Goal: Find specific page/section

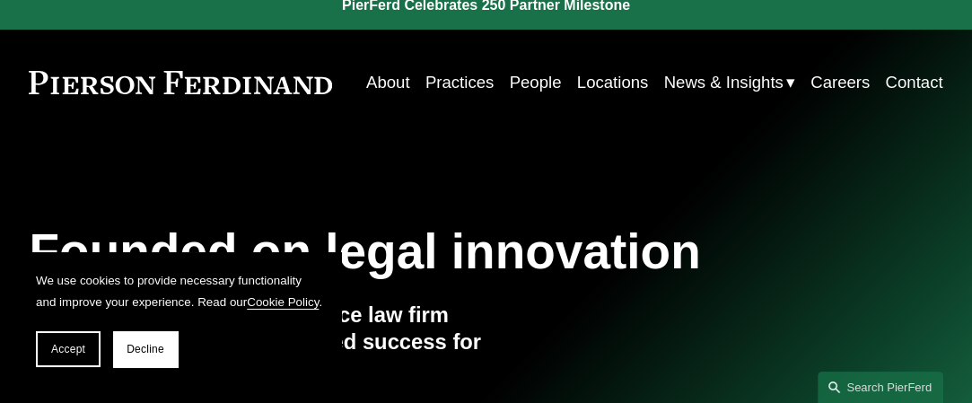
scroll to position [22, 0]
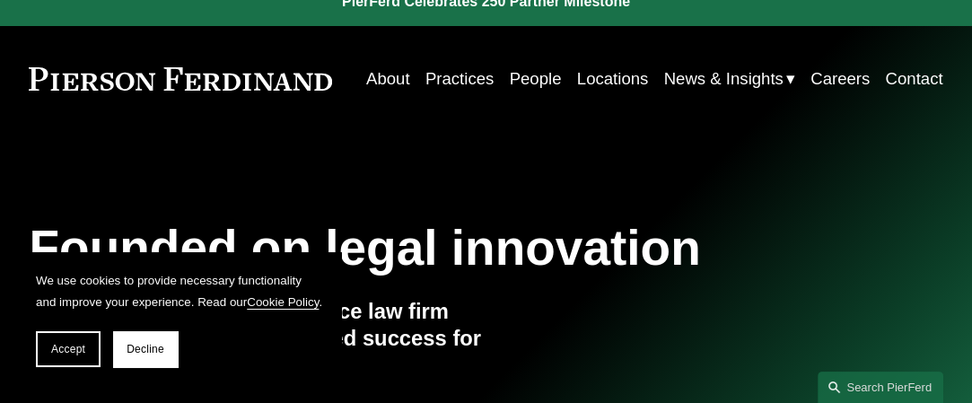
click at [600, 77] on link "Locations" at bounding box center [613, 78] width 72 height 33
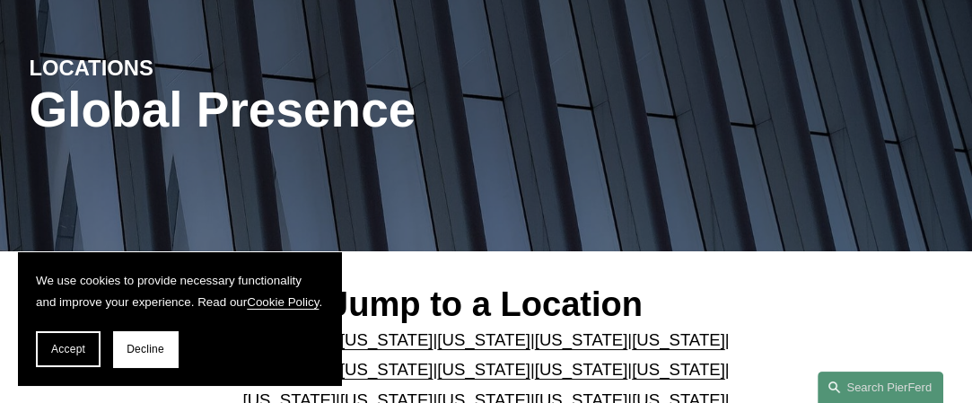
scroll to position [164, 0]
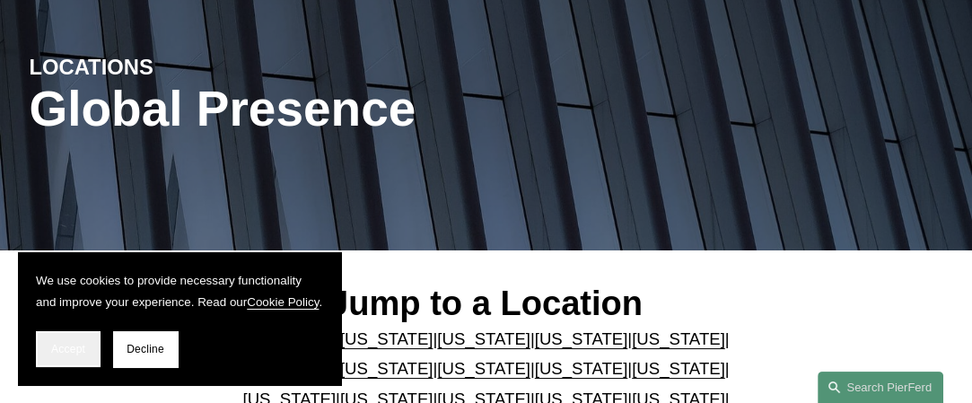
click at [57, 353] on span "Accept" at bounding box center [68, 349] width 34 height 13
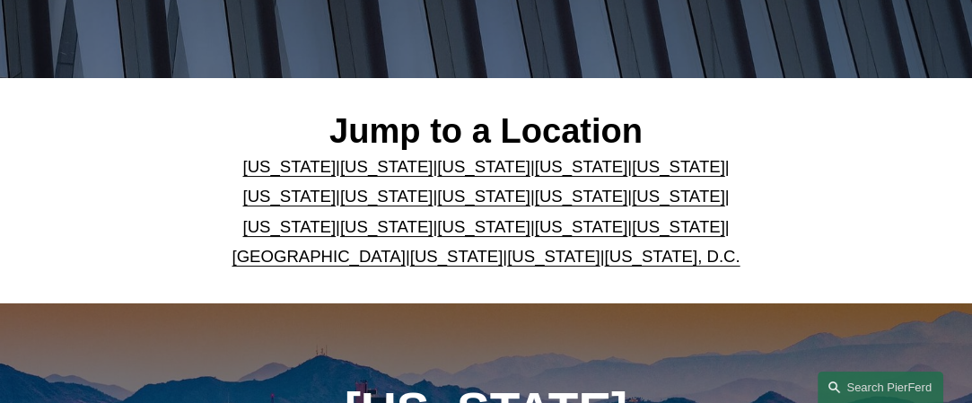
scroll to position [338, 0]
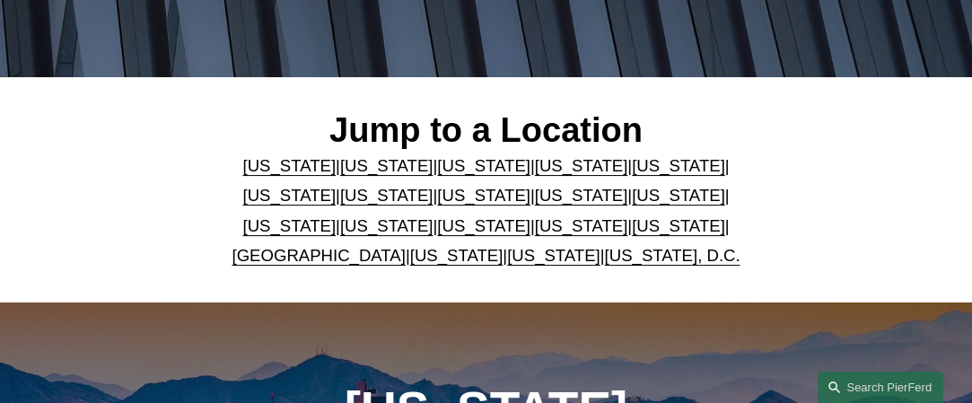
click at [325, 260] on link "United Kingdom" at bounding box center [318, 255] width 173 height 19
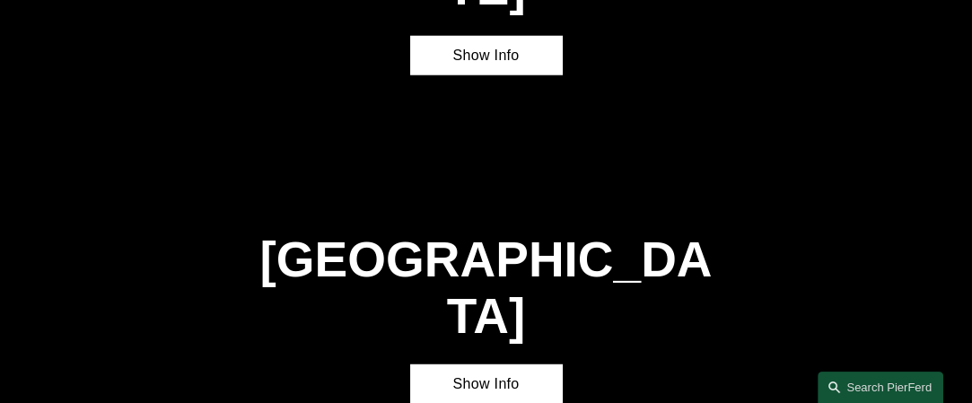
scroll to position [4828, 0]
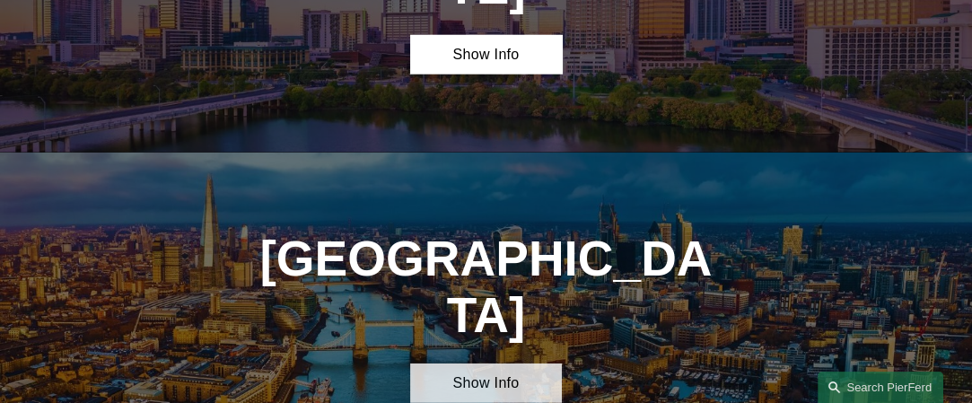
click at [471, 364] on link "Show Info" at bounding box center [486, 384] width 153 height 40
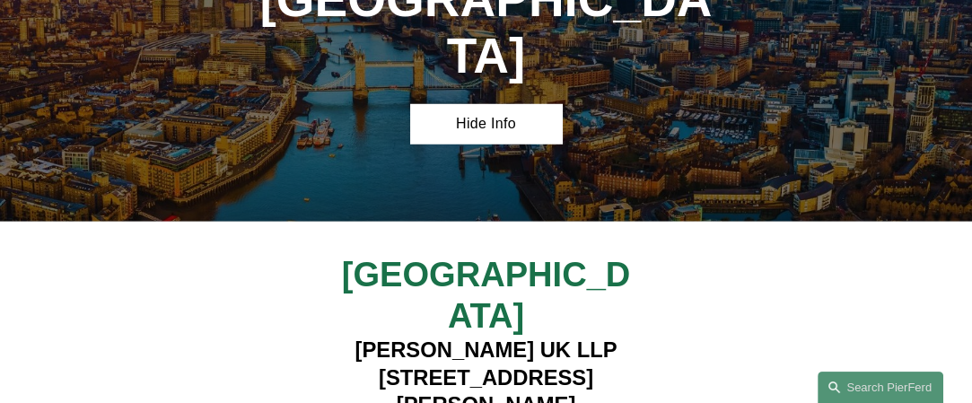
scroll to position [5093, 0]
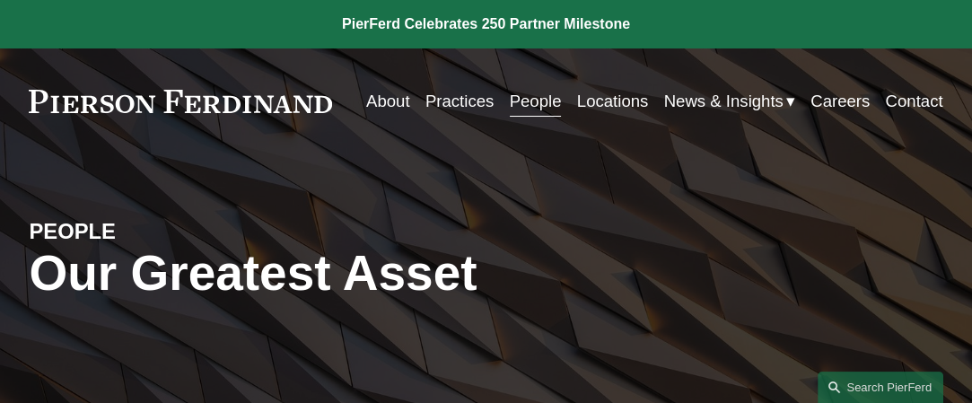
click at [824, 110] on link "Careers" at bounding box center [840, 100] width 59 height 33
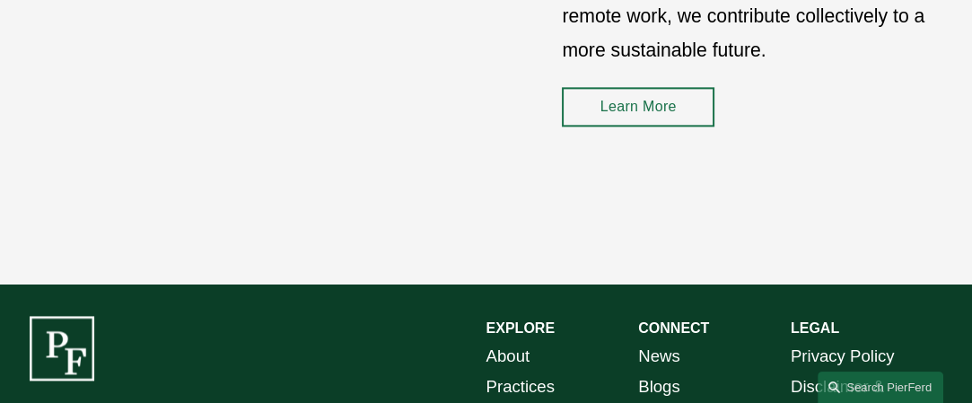
scroll to position [2546, 0]
